Goal: Information Seeking & Learning: Find specific fact

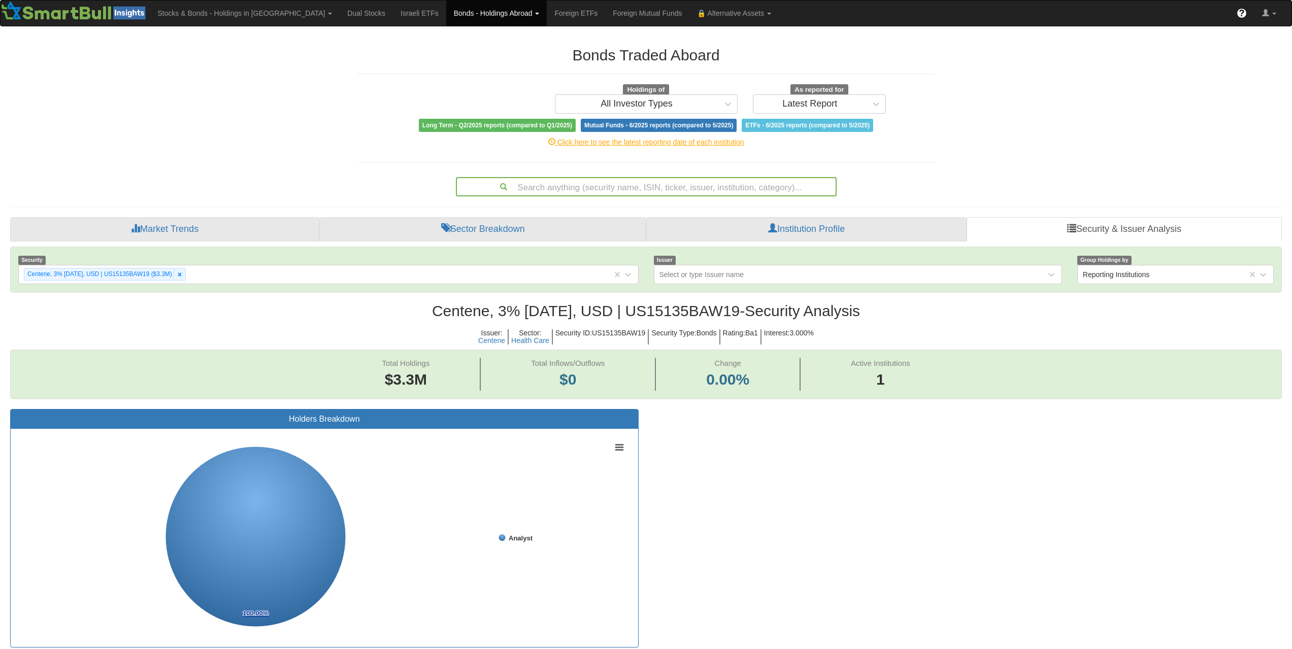
scroll to position [21, 1253]
click at [627, 190] on div "Search anything (security name, ISIN, ticker, issuer, institution, category)..." at bounding box center [646, 186] width 379 height 17
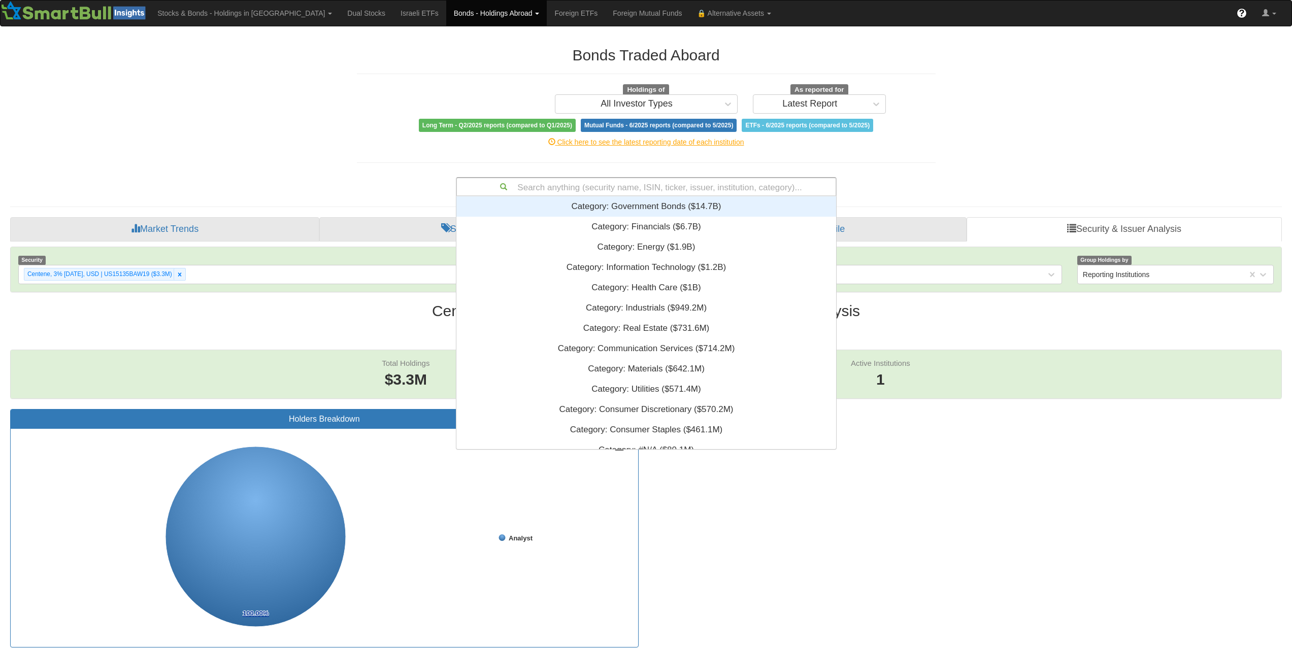
scroll to position [245, 372]
paste input "XS2799494633"
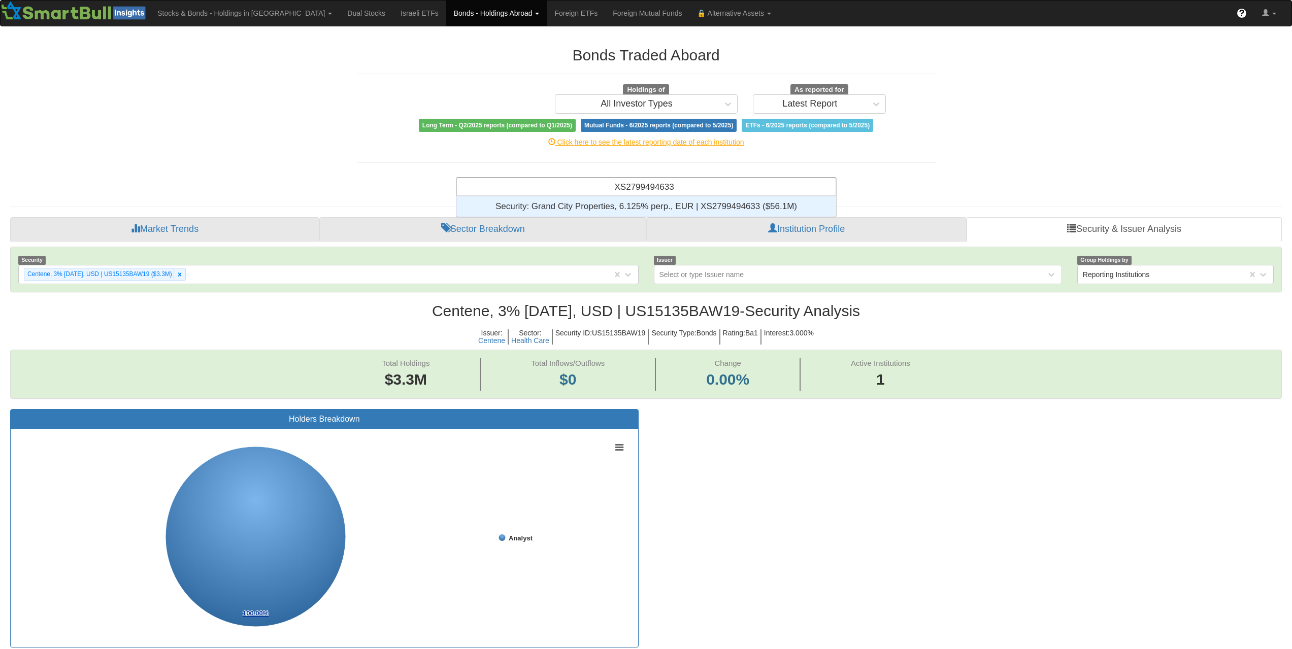
scroll to position [13, 372]
type input "XS2799494633"
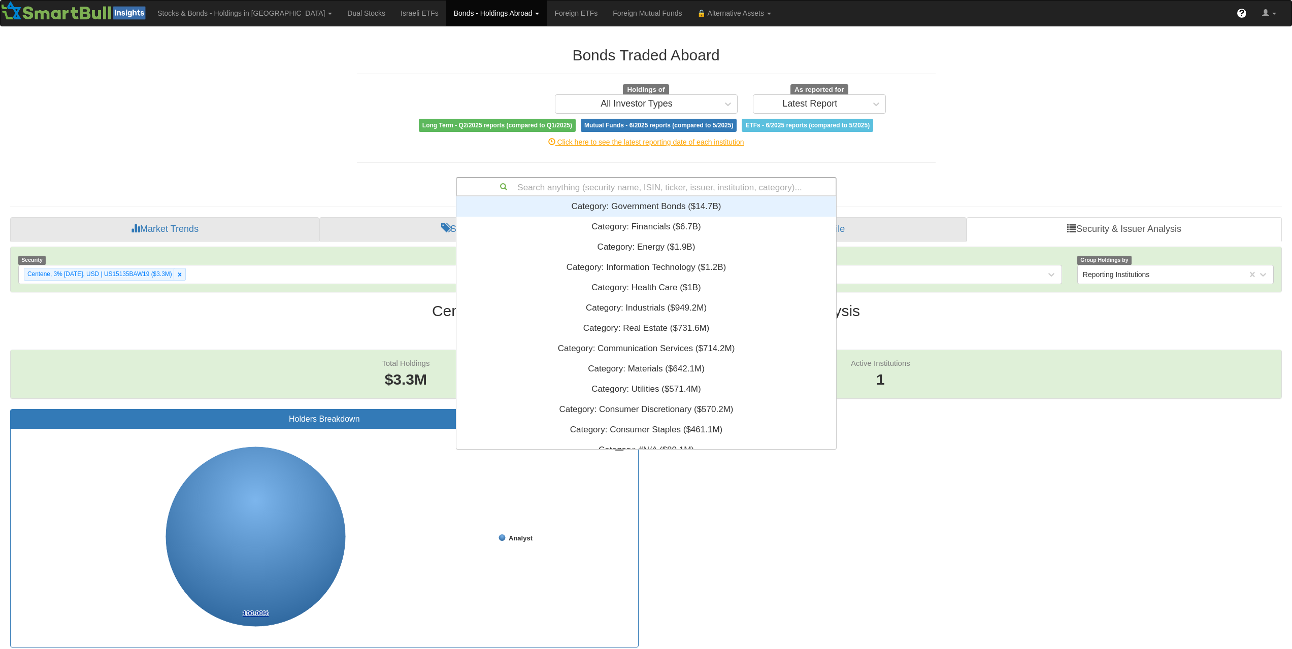
click at [772, 191] on div "Search anything (security name, ISIN, ticker, issuer, institution, category)..." at bounding box center [646, 186] width 379 height 17
paste input "XS2799494633"
type input "XS2799494633"
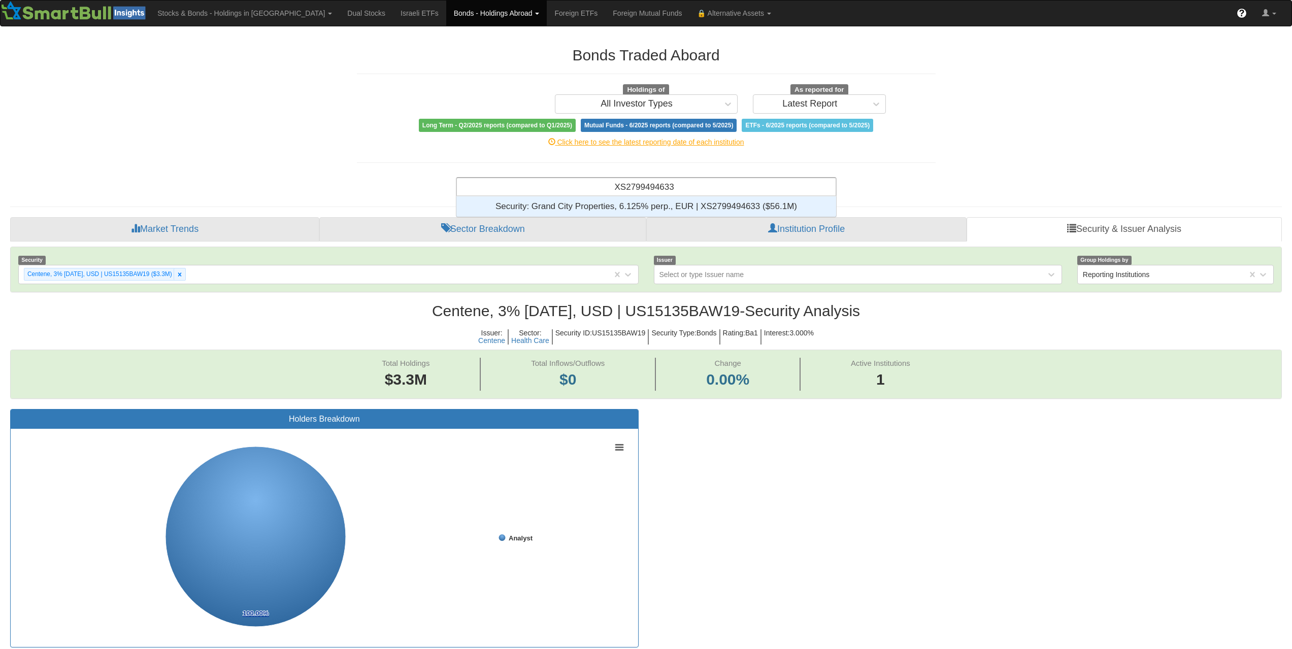
scroll to position [13, 372]
click at [734, 208] on div "Security: ‎Grand City Properties, 6.125% perp., EUR | XS2799494633 ‎($56.1M)‏" at bounding box center [646, 206] width 380 height 20
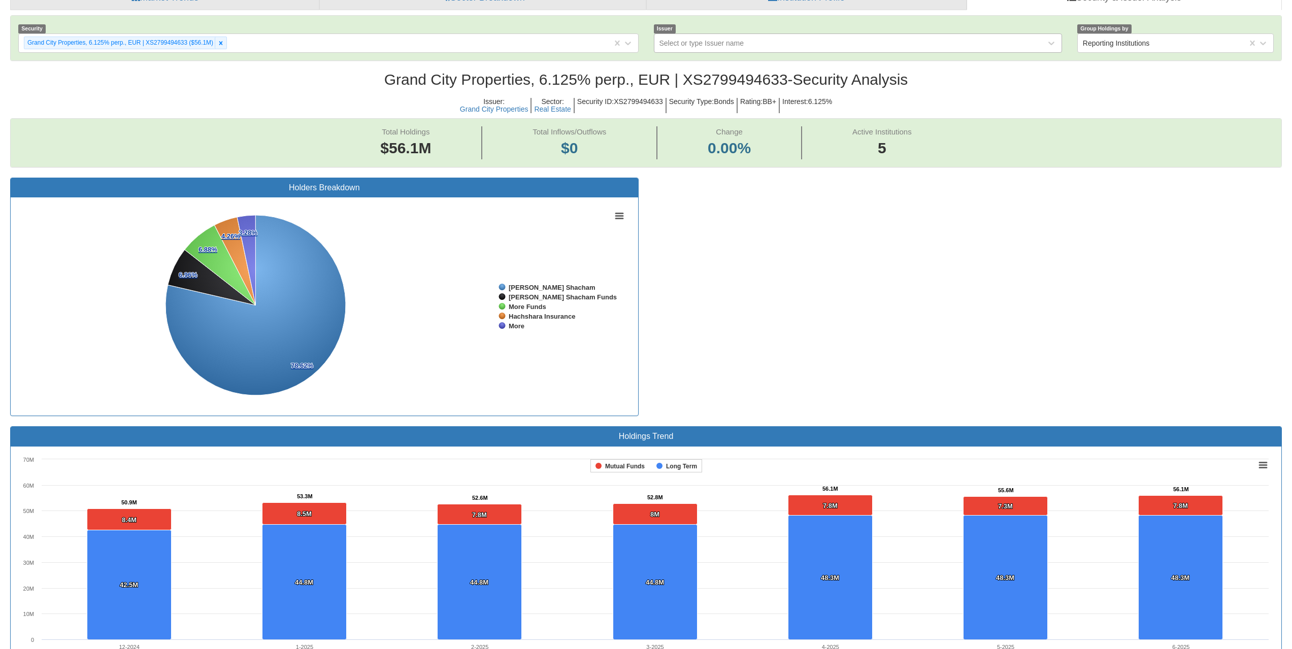
scroll to position [145, 0]
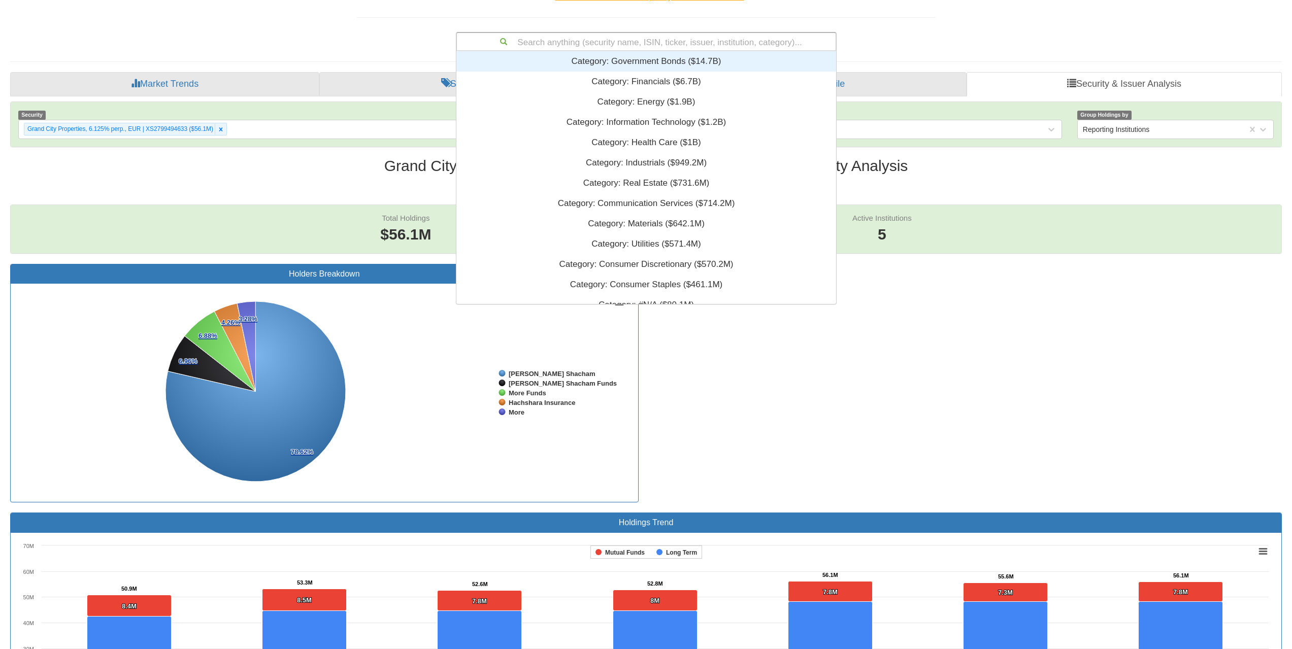
click at [732, 42] on div "Search anything (security name, ISIN, ticker, issuer, institution, category)..." at bounding box center [646, 41] width 379 height 17
paste input "XS2989442194"
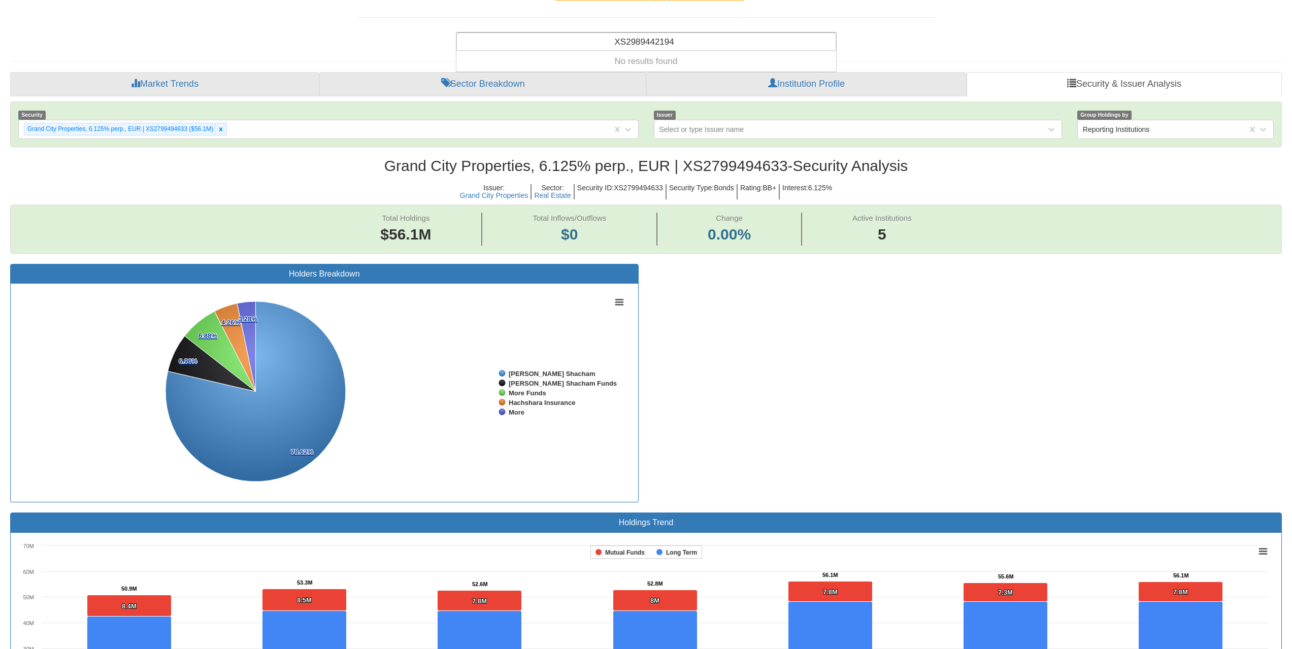
type input "XS2989442194"
